Goal: Task Accomplishment & Management: Manage account settings

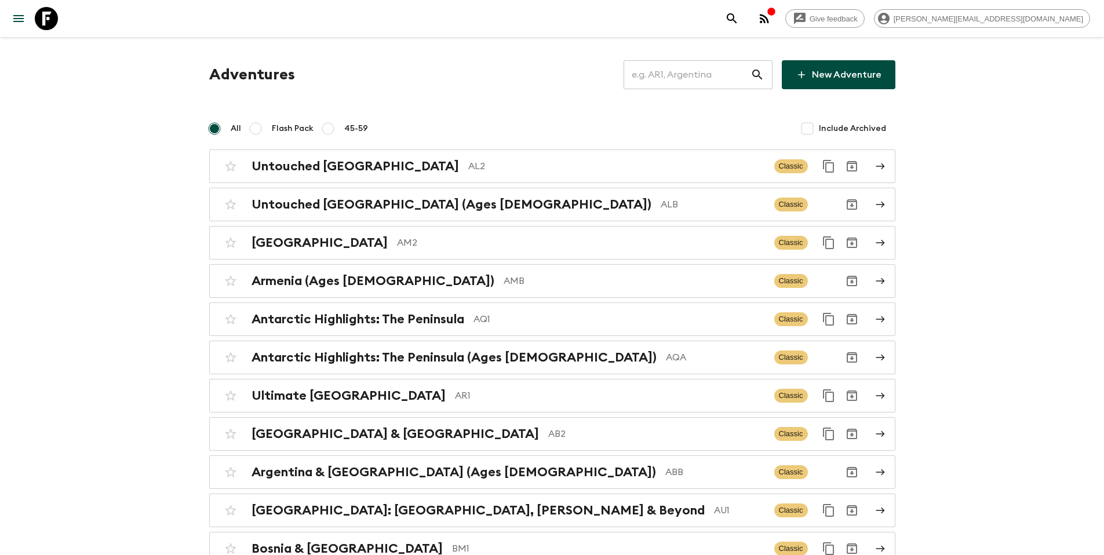
click at [678, 80] on input "text" at bounding box center [687, 75] width 127 height 32
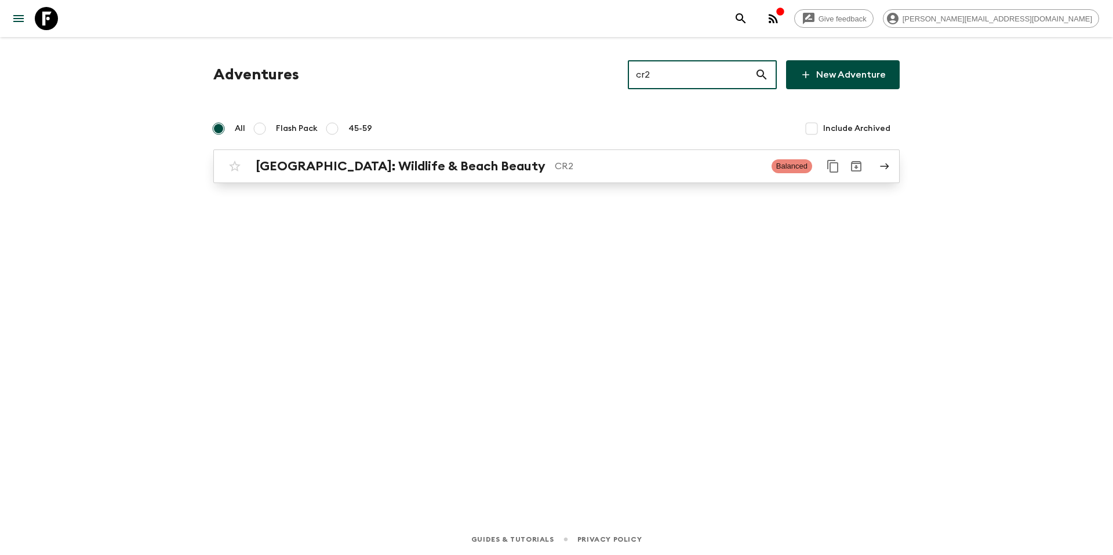
type input "cr2"
click at [607, 172] on p "CR2" at bounding box center [659, 166] width 208 height 14
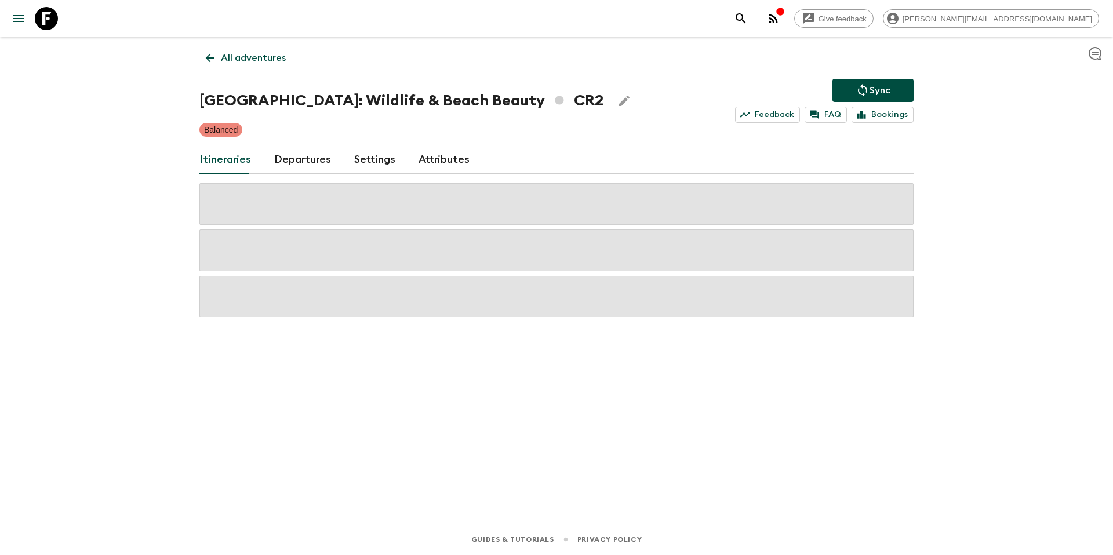
click at [309, 161] on link "Departures" at bounding box center [302, 160] width 57 height 28
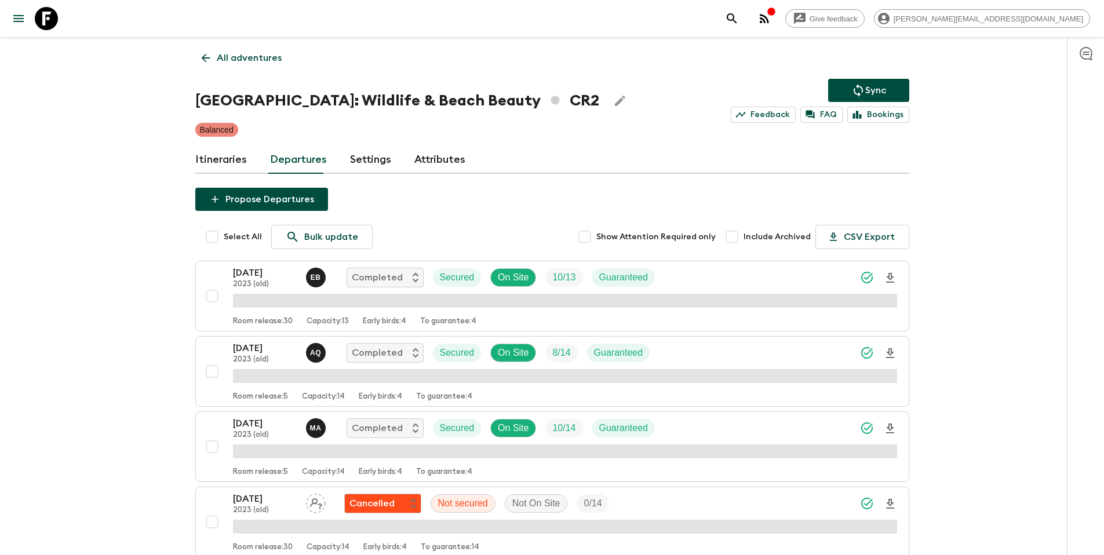
scroll to position [824, 0]
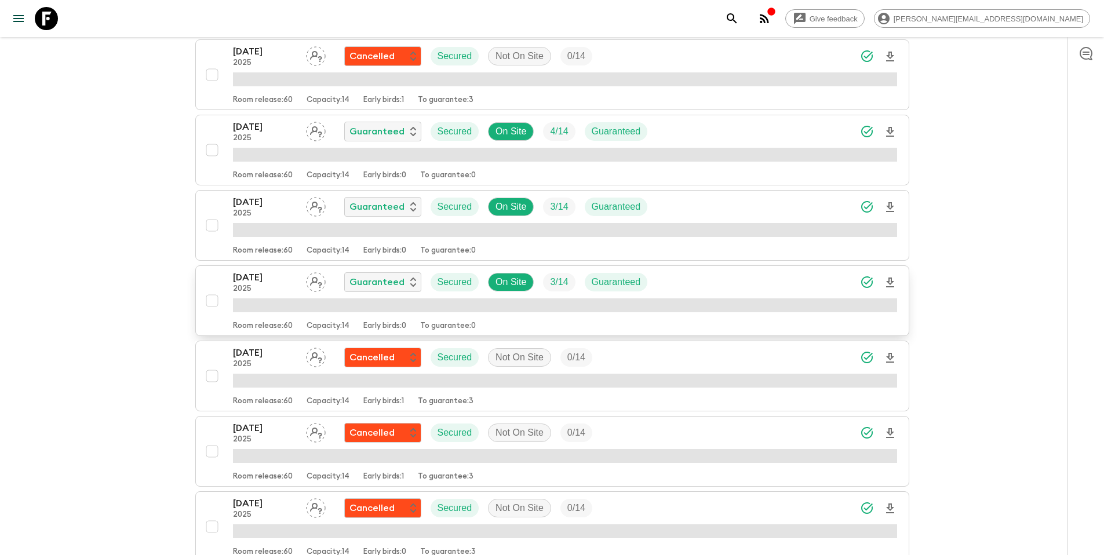
click at [681, 282] on div "[DATE] 2025 Guaranteed Secured On Site 3 / 14 Guaranteed" at bounding box center [565, 282] width 664 height 23
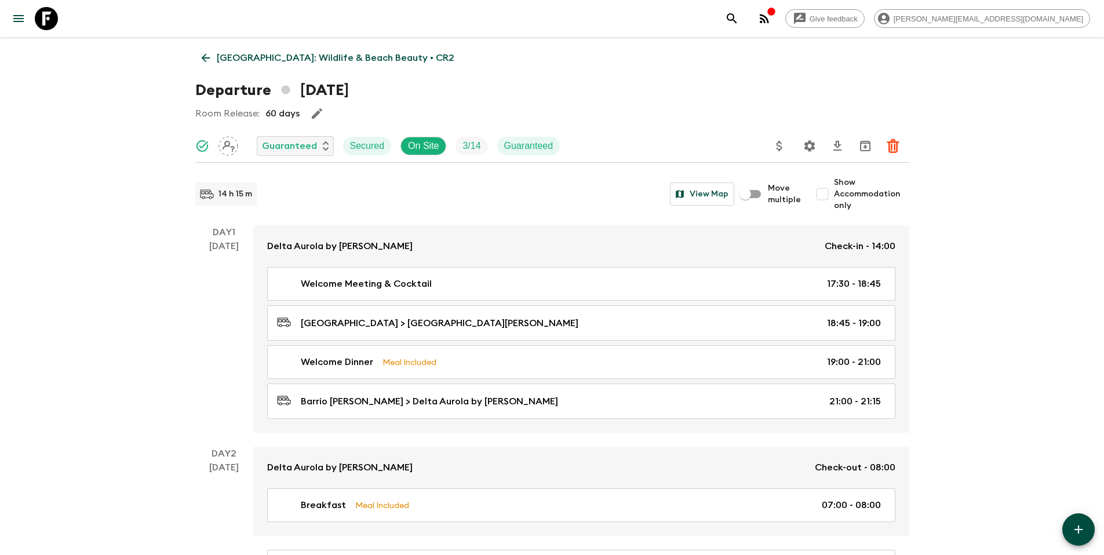
click at [780, 146] on icon "Update Price, Early Bird Discount and Costs" at bounding box center [780, 146] width 6 height 10
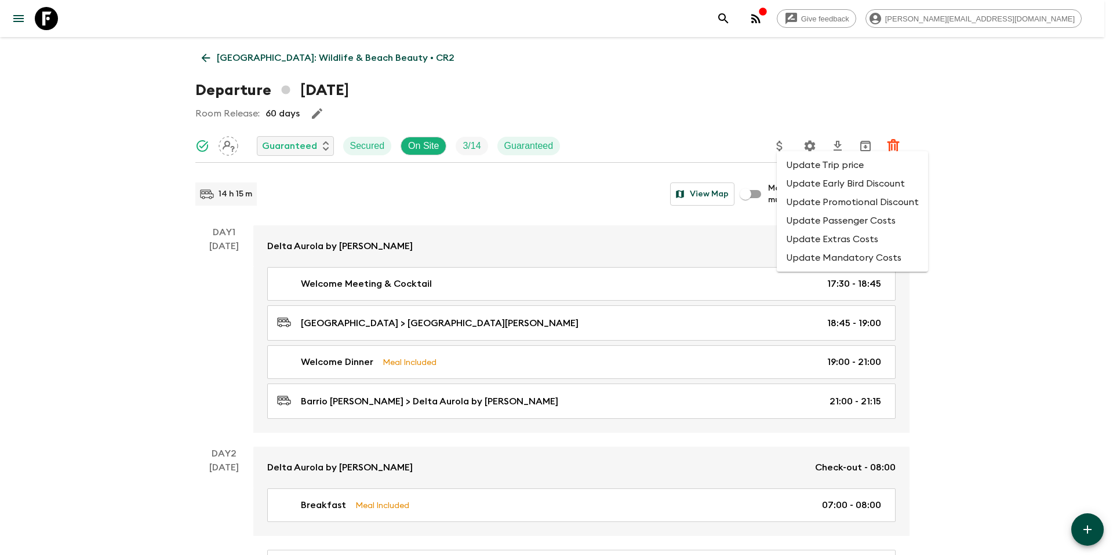
click at [802, 202] on li "Update Promotional Discount" at bounding box center [852, 202] width 151 height 19
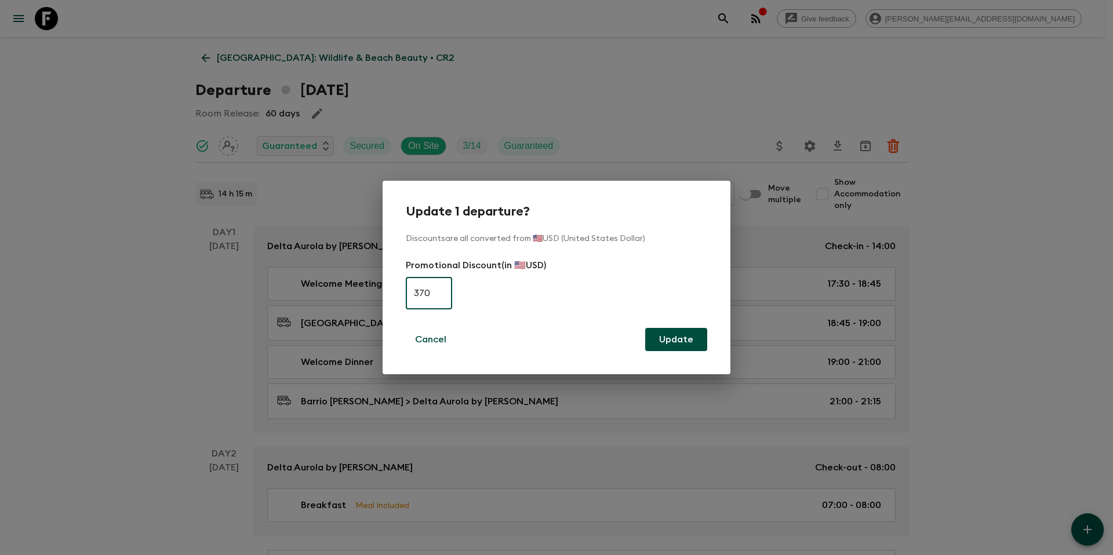
click at [422, 299] on input "370" at bounding box center [429, 293] width 46 height 32
type input "0"
click at [698, 345] on button "Update" at bounding box center [676, 339] width 62 height 23
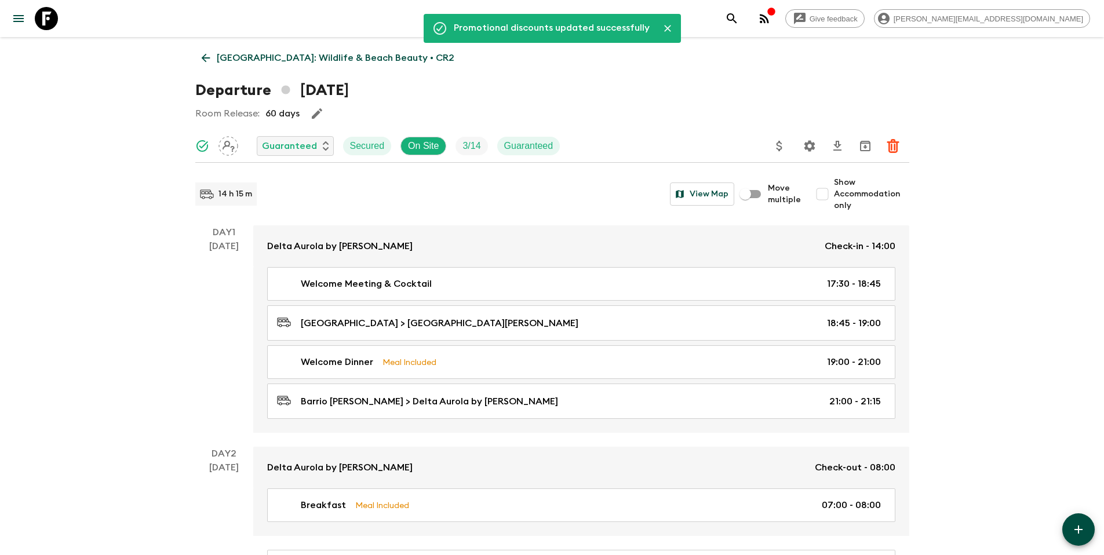
click at [248, 57] on p "[GEOGRAPHIC_DATA]: Wildlife & Beach Beauty • CR2" at bounding box center [336, 58] width 238 height 14
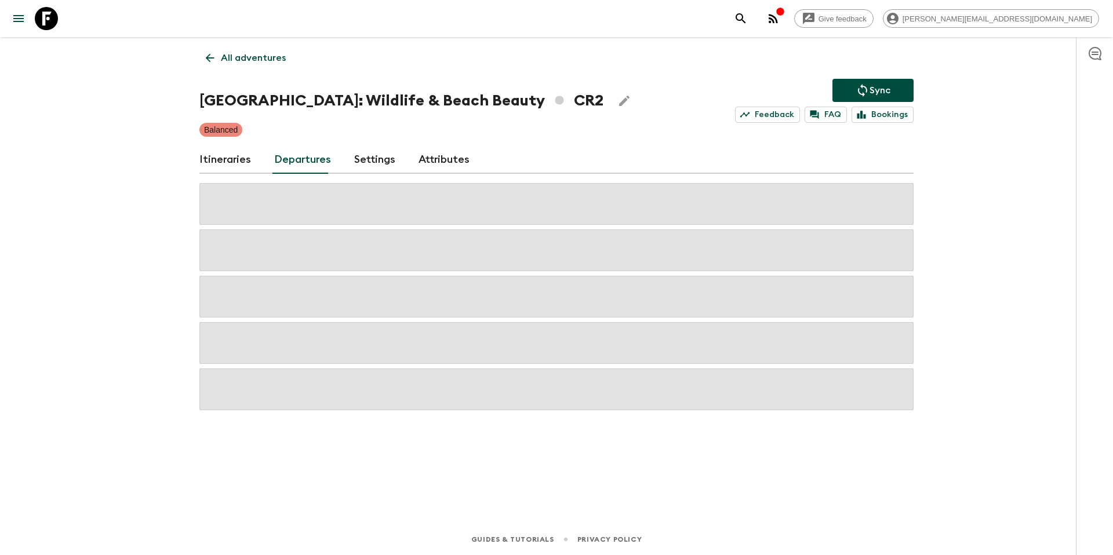
click at [895, 92] on button "Sync" at bounding box center [872, 90] width 81 height 23
